Goal: Transaction & Acquisition: Download file/media

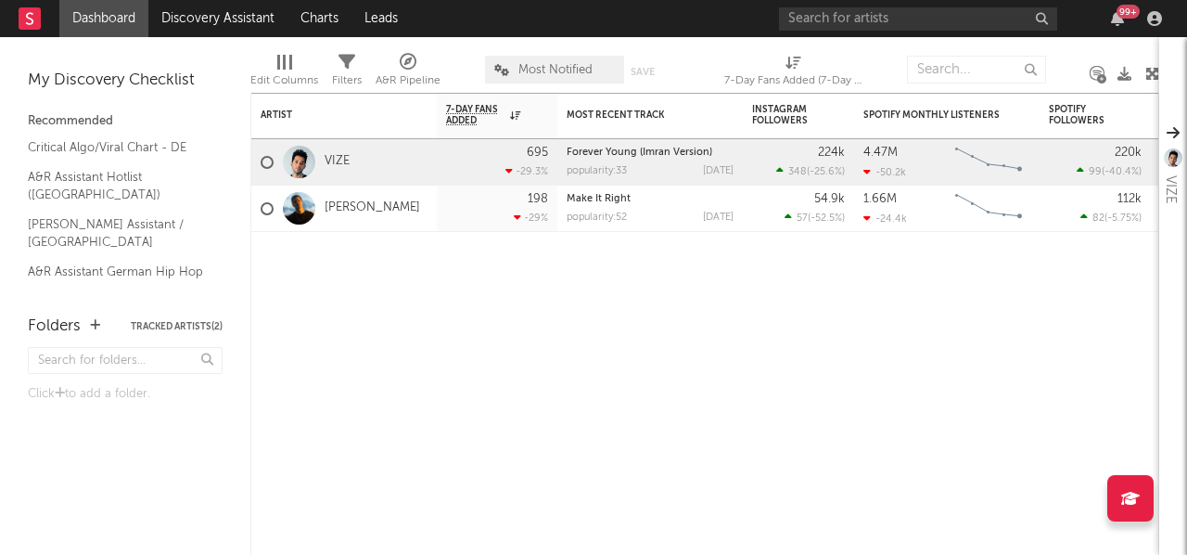
click at [1019, 147] on rect "Chart title" at bounding box center [988, 162] width 83 height 46
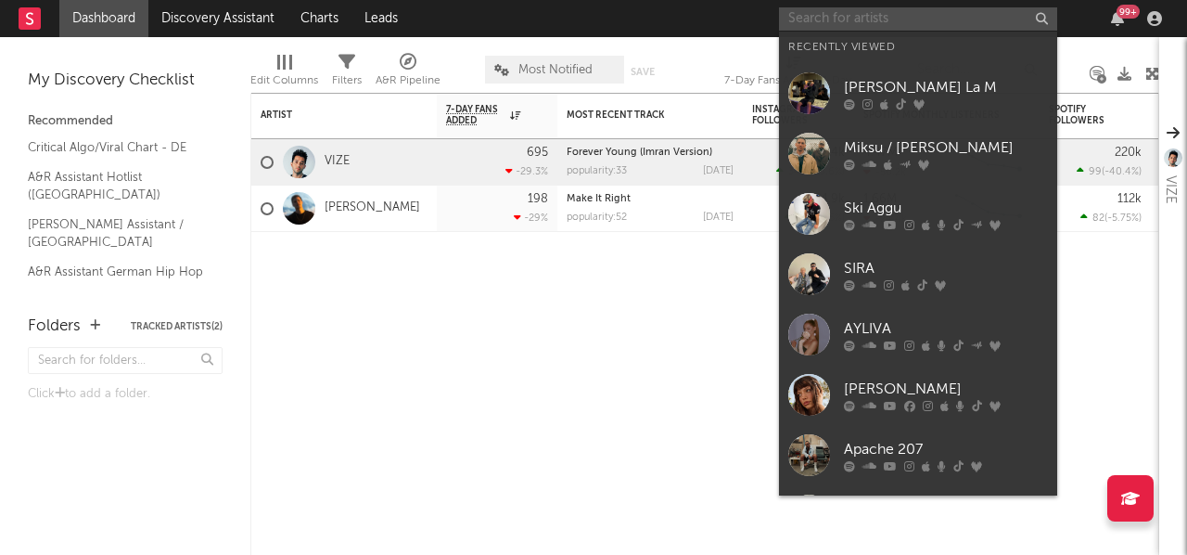
click at [874, 28] on input "text" at bounding box center [918, 18] width 278 height 23
click at [877, 23] on input "text" at bounding box center [918, 18] width 278 height 23
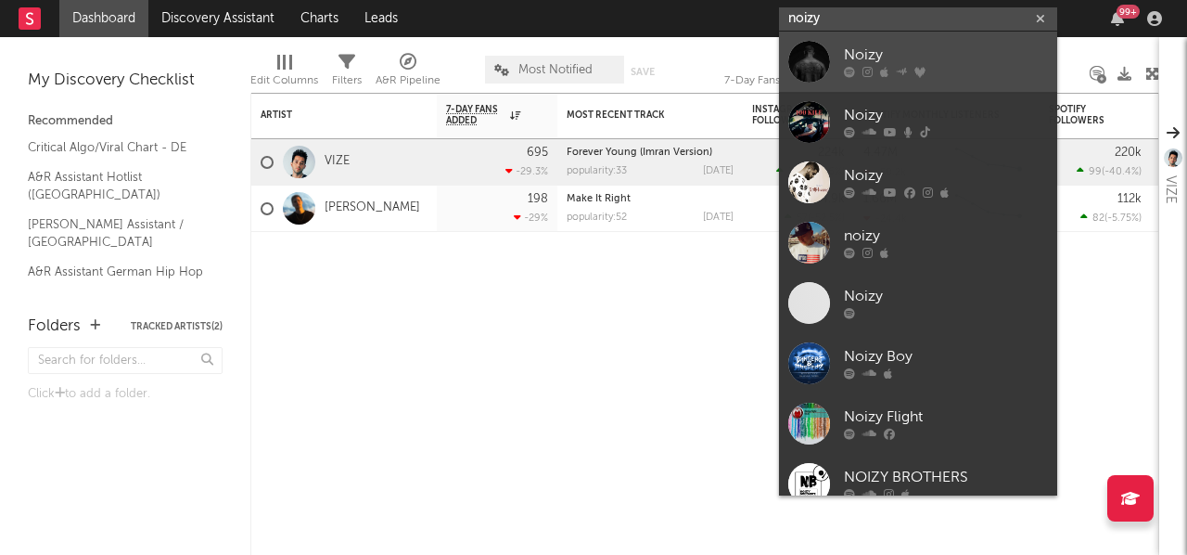
type input "noizy"
click at [877, 60] on div "Noizy" at bounding box center [946, 56] width 204 height 22
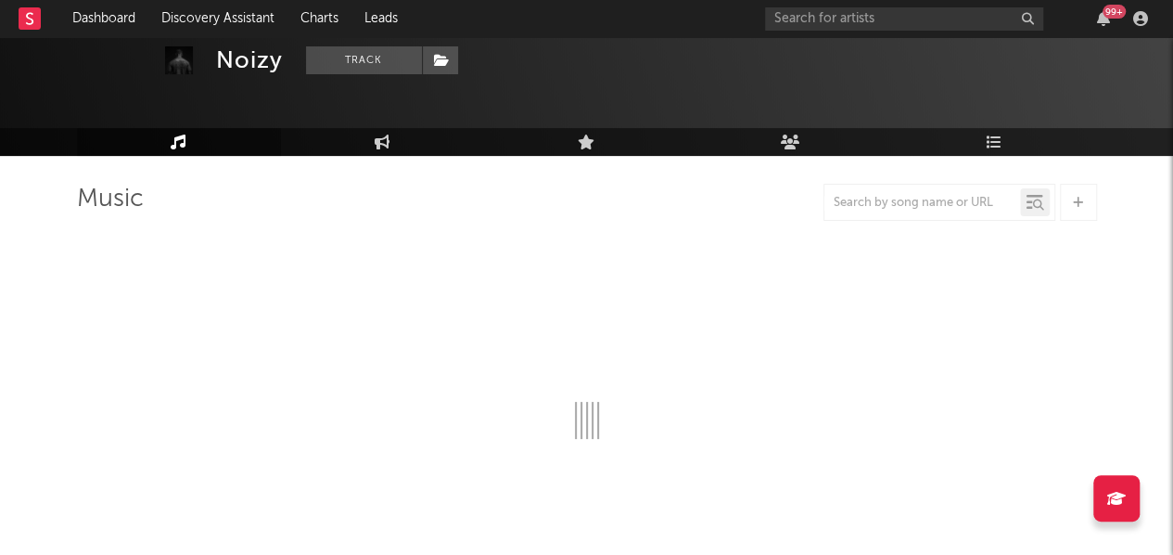
scroll to position [58, 0]
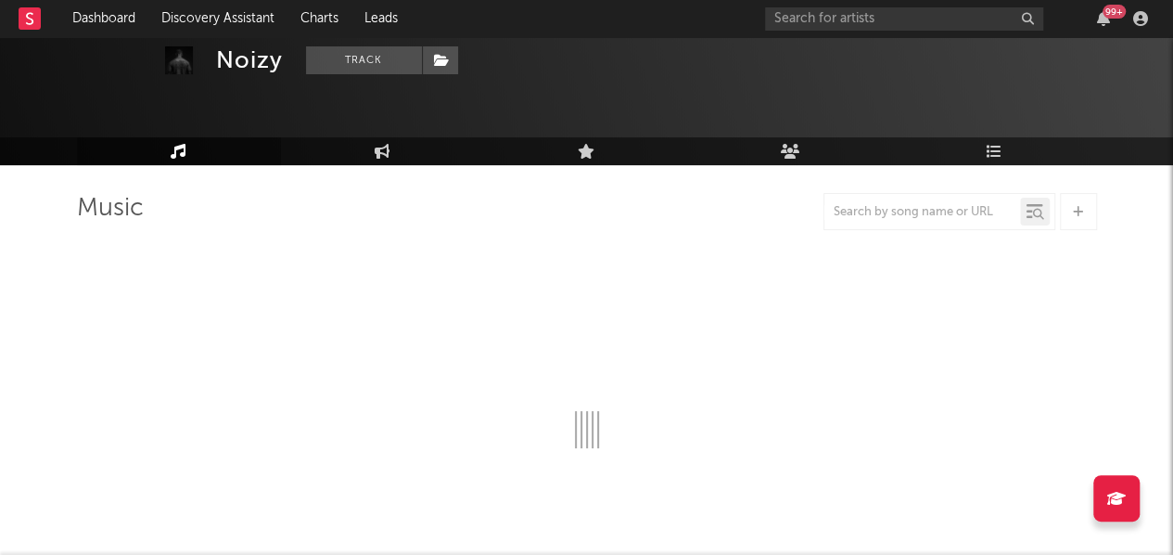
select select "6m"
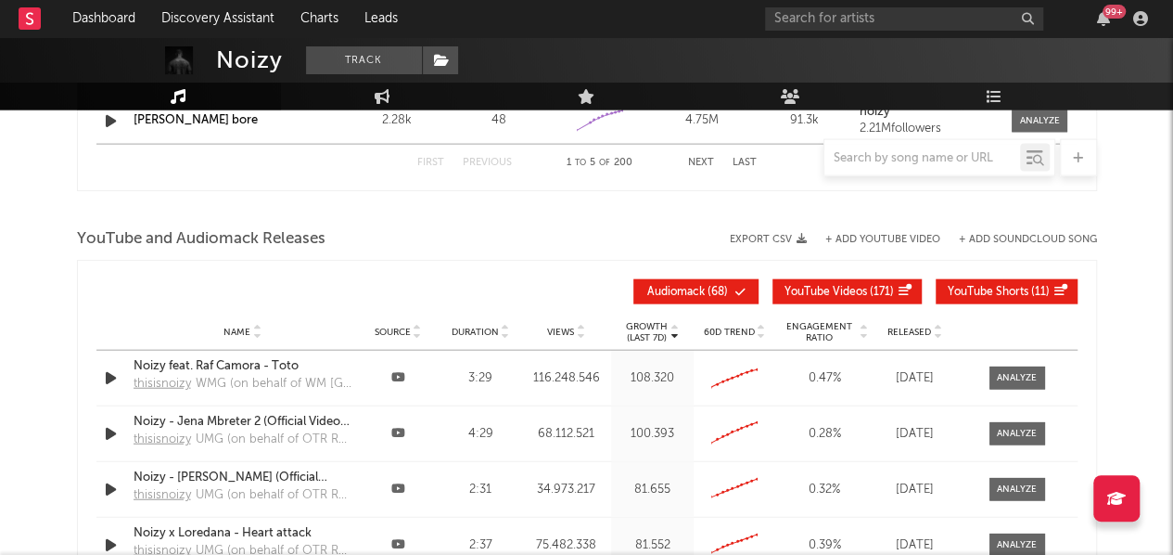
scroll to position [2013, 0]
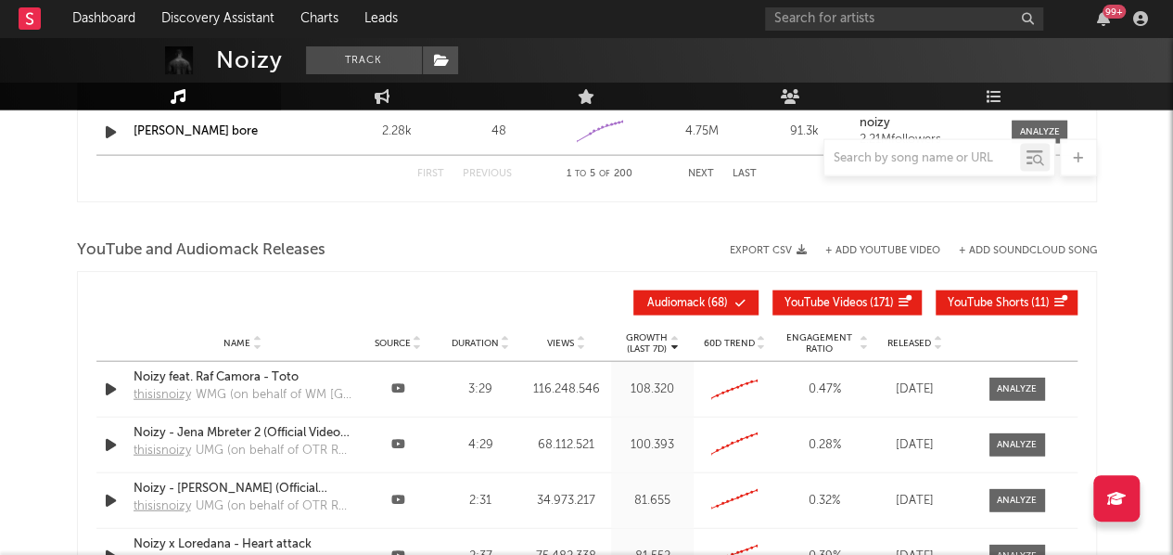
click at [771, 245] on button "Export CSV" at bounding box center [768, 250] width 77 height 11
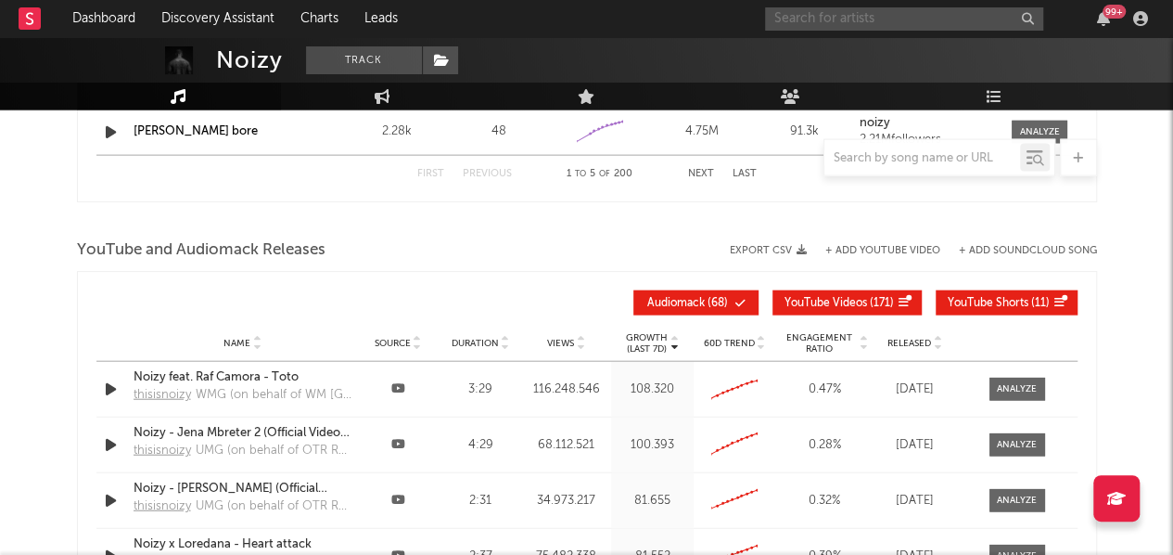
click at [863, 14] on input "text" at bounding box center [904, 18] width 278 height 23
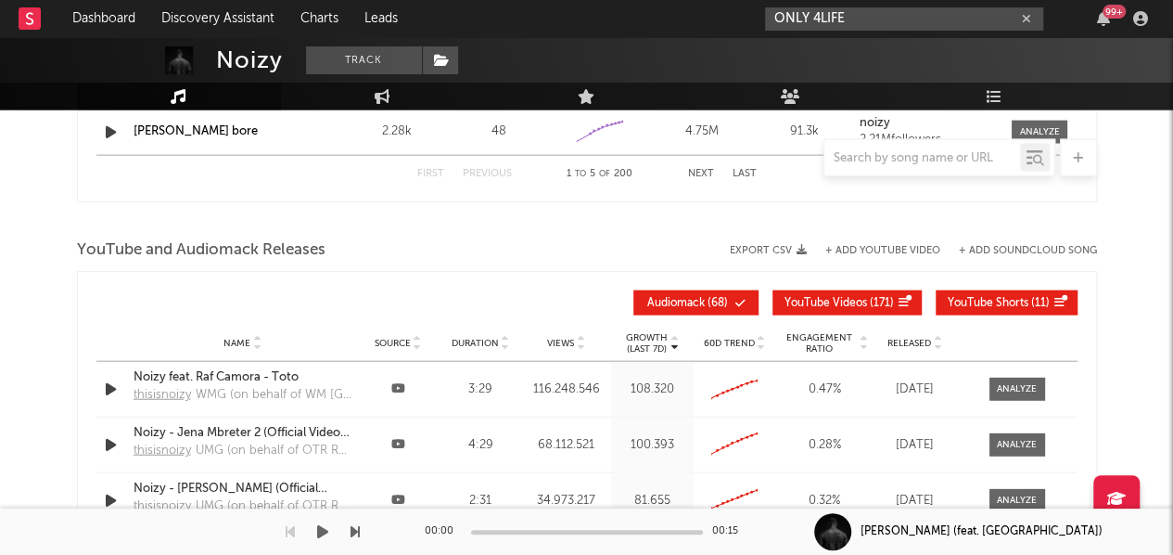
type input "ONLY 4LIFE"
